Goal: Information Seeking & Learning: Find specific page/section

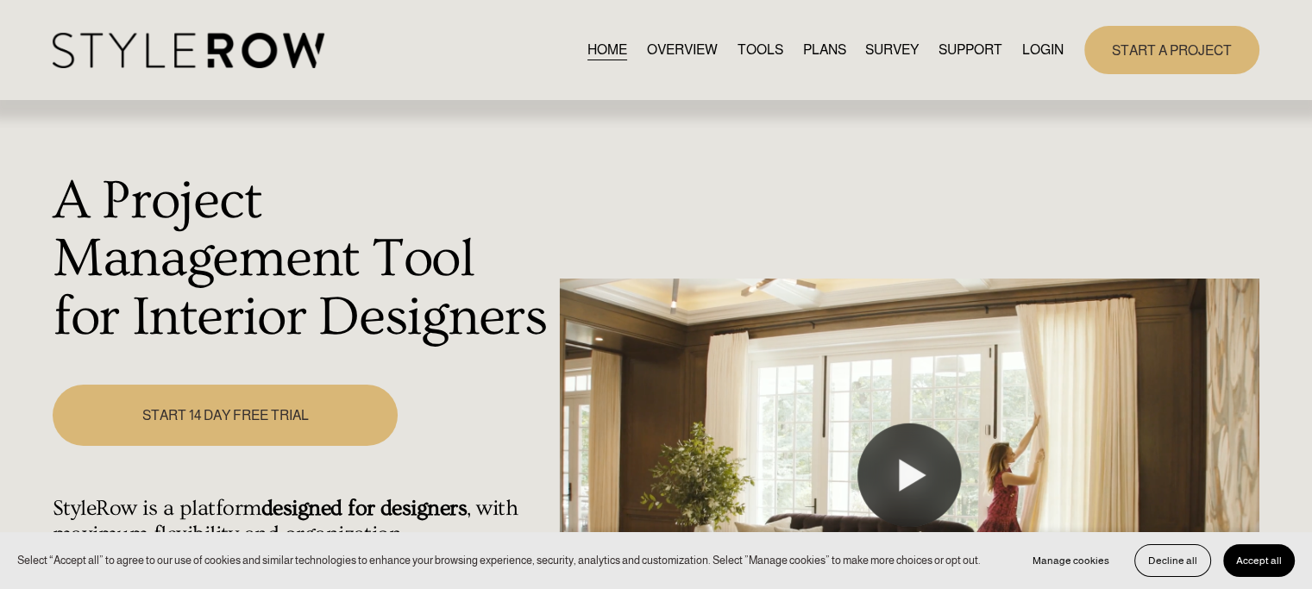
click at [1027, 57] on link "LOGIN" at bounding box center [1042, 49] width 41 height 23
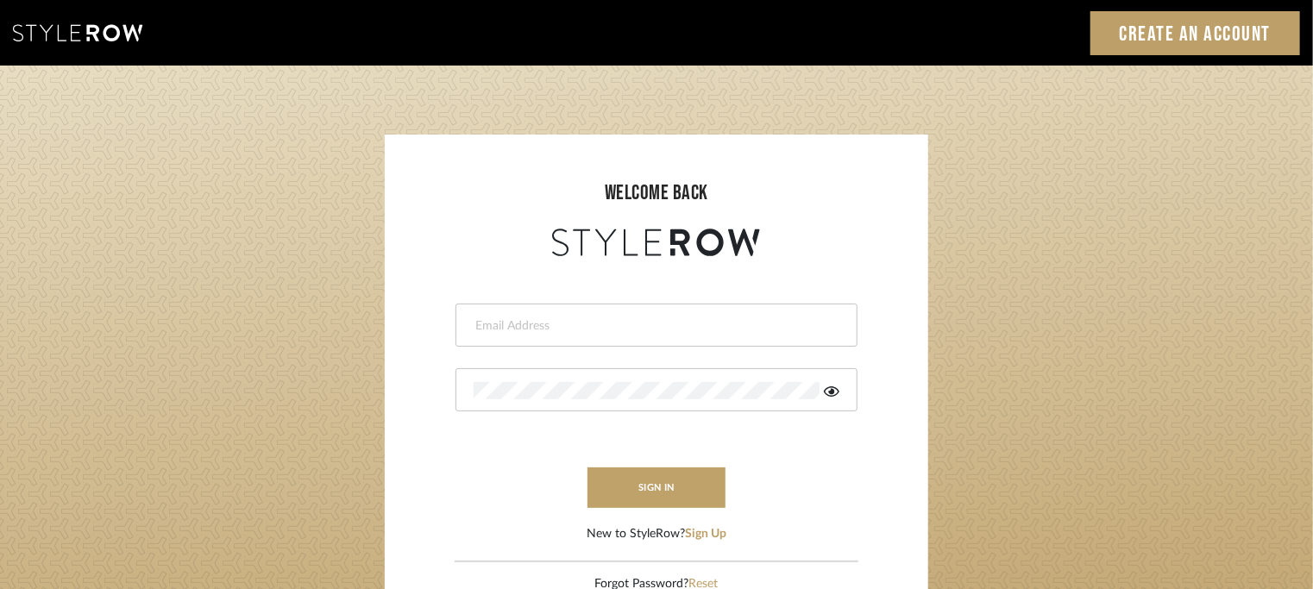
click at [545, 323] on input "email" at bounding box center [654, 325] width 361 height 17
type input "[EMAIL_ADDRESS][PERSON_NAME][DOMAIN_NAME]"
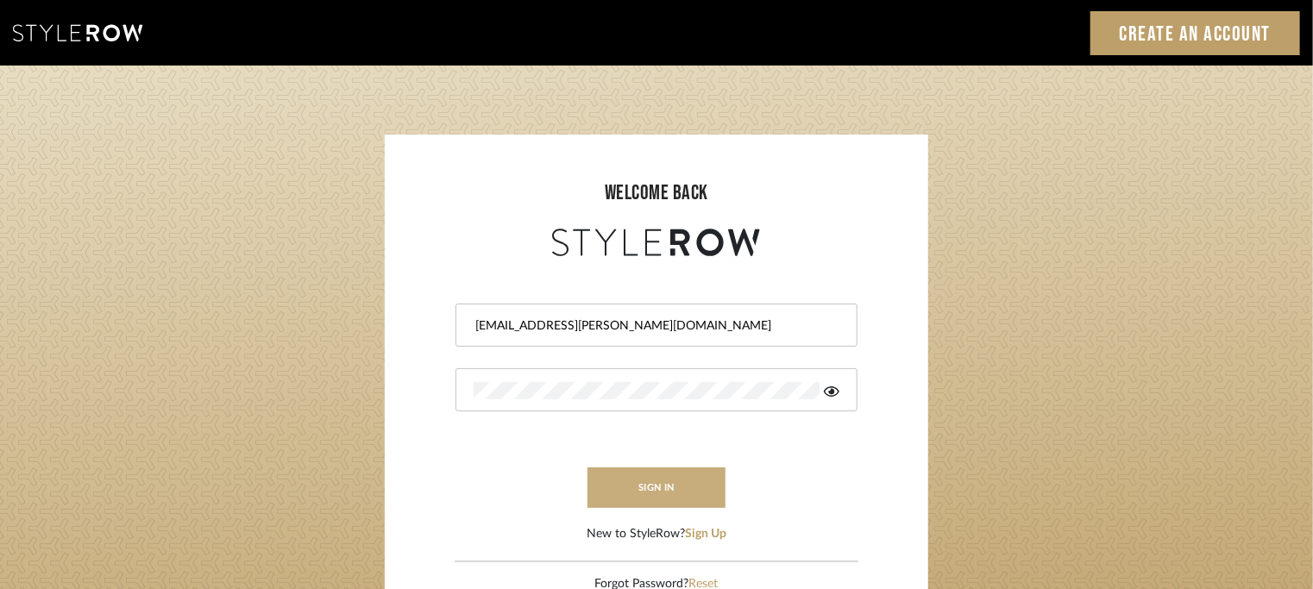
click at [677, 480] on button "sign in" at bounding box center [656, 488] width 138 height 41
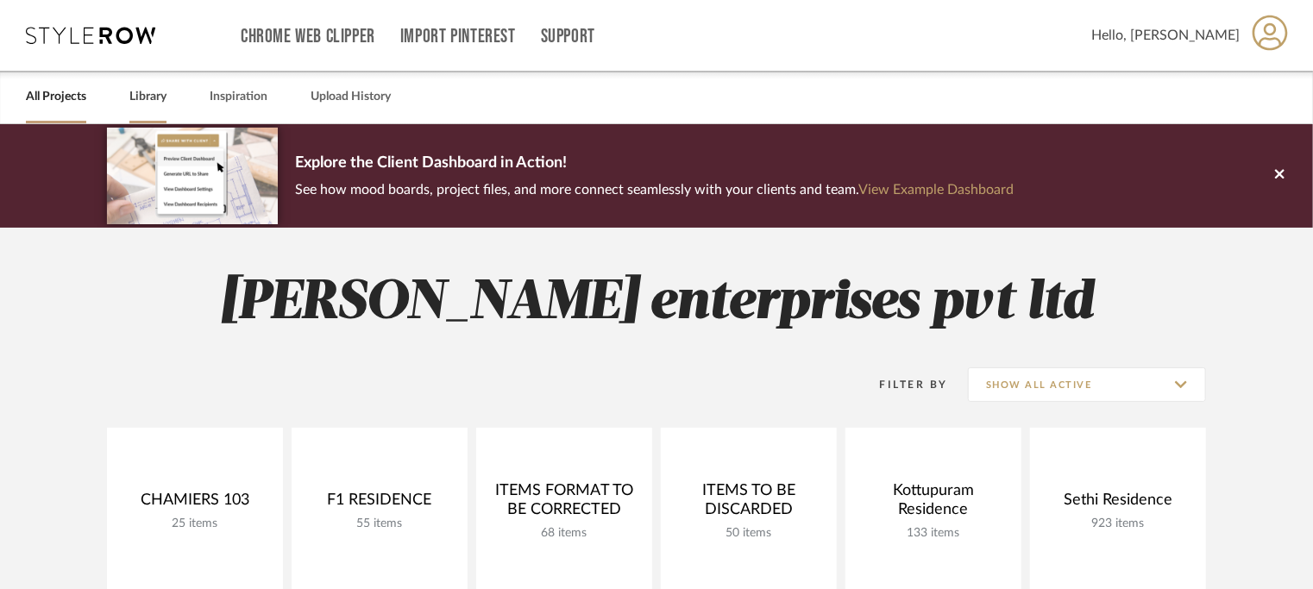
click at [135, 92] on link "Library" at bounding box center [147, 96] width 37 height 23
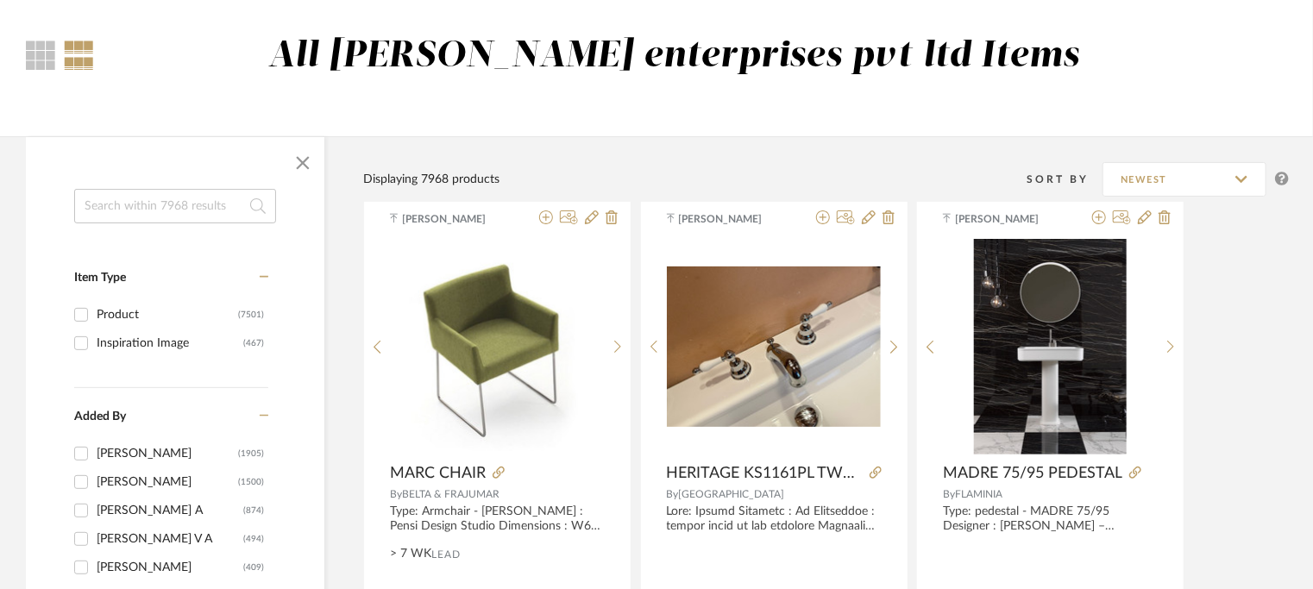
scroll to position [259, 0]
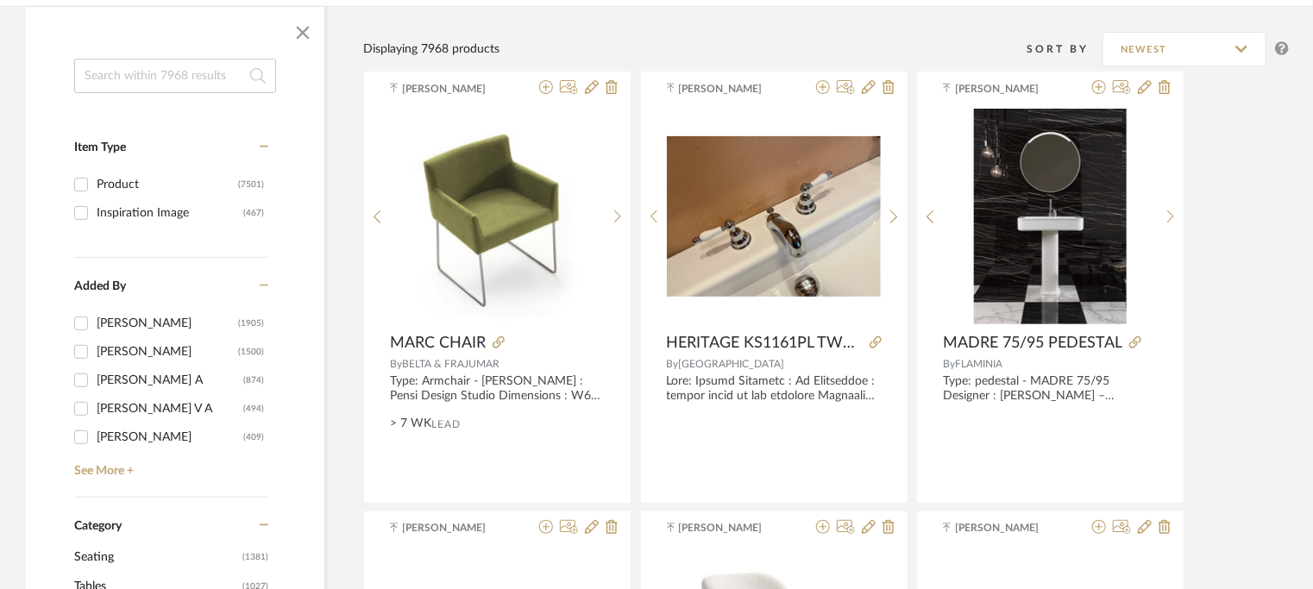
click at [152, 61] on input at bounding box center [175, 76] width 202 height 35
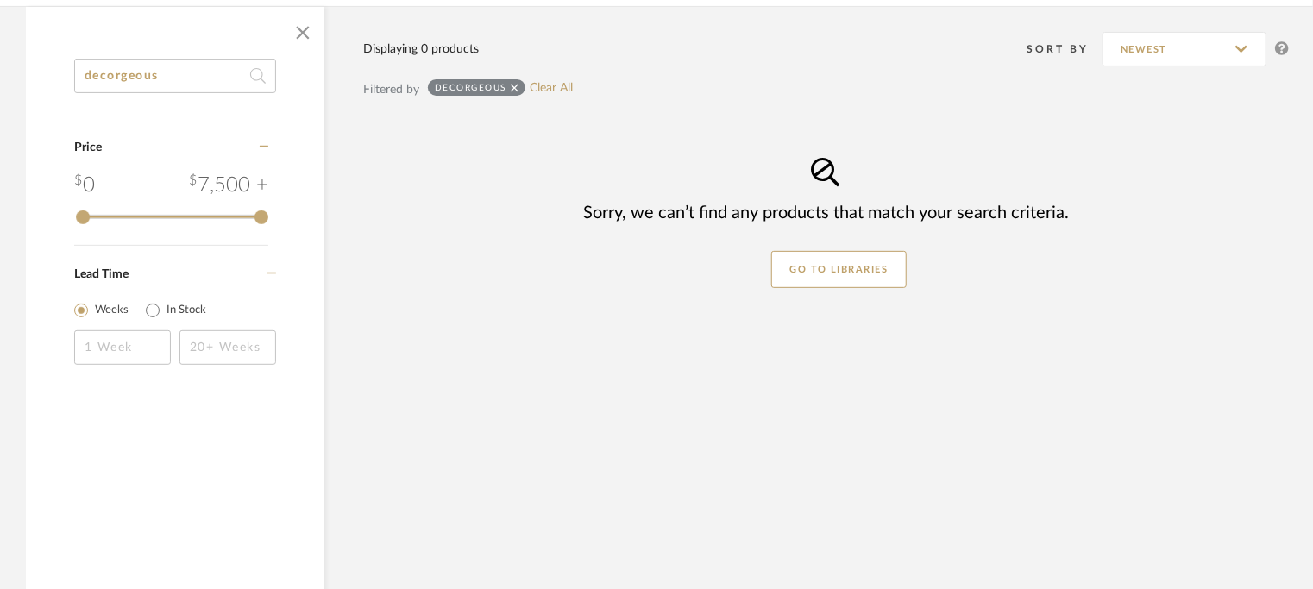
type input "decorgeous"
